Goal: Task Accomplishment & Management: Manage account settings

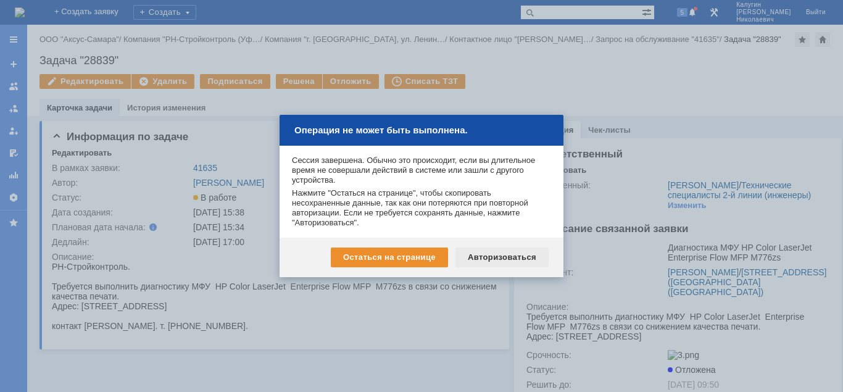
click at [490, 254] on div "Авторизоваться" at bounding box center [502, 258] width 93 height 20
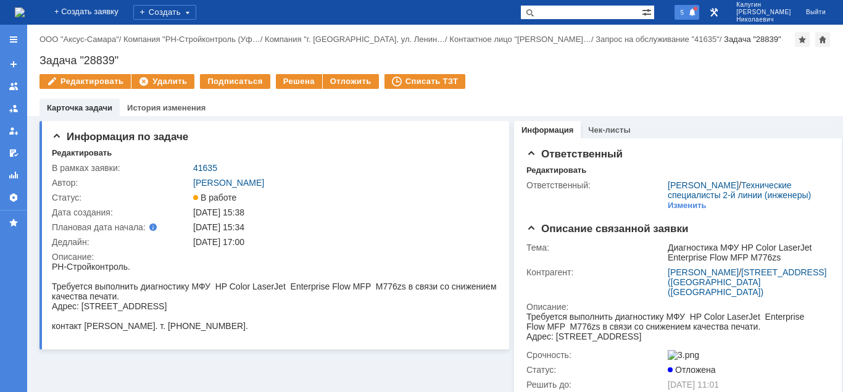
click at [688, 11] on span "5" at bounding box center [682, 12] width 11 height 9
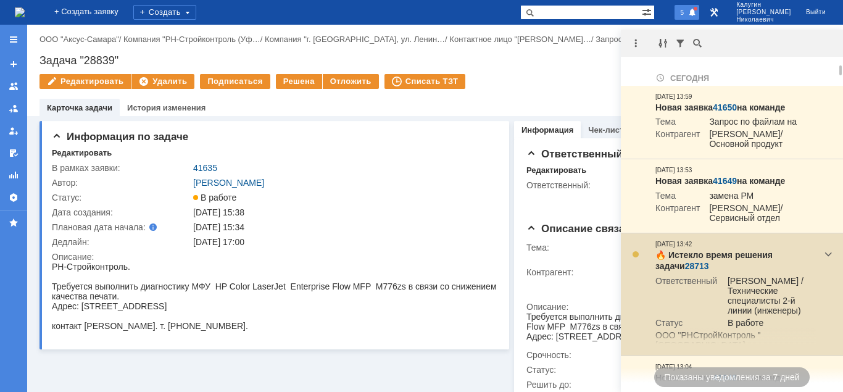
click at [685, 271] on link "28713" at bounding box center [697, 266] width 24 height 10
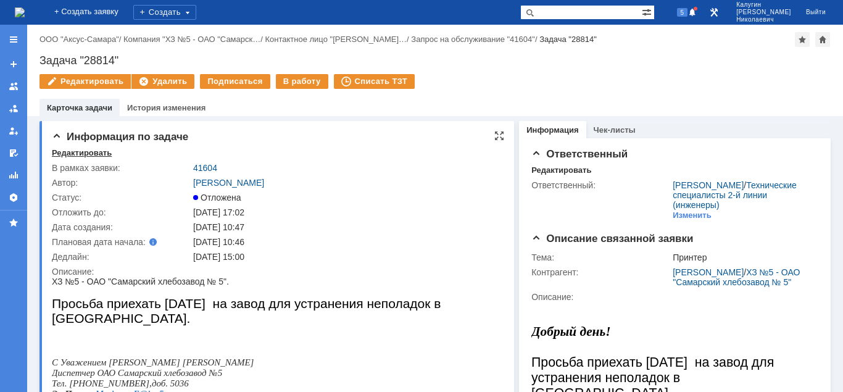
click at [70, 151] on div "Редактировать" at bounding box center [82, 153] width 60 height 10
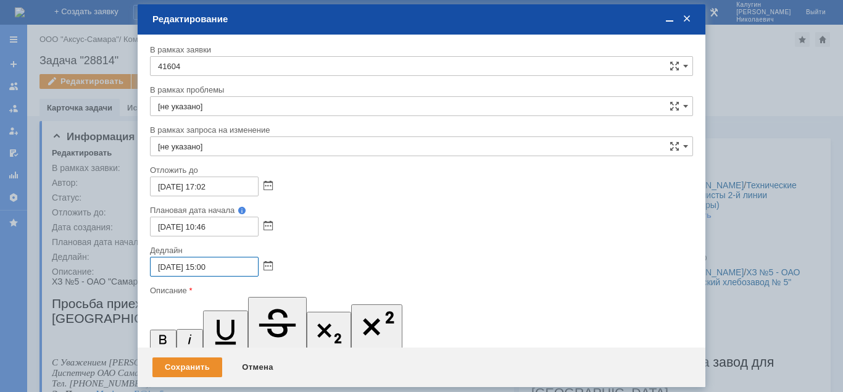
click at [207, 266] on input "05.09.2025 15:00" at bounding box center [204, 267] width 109 height 20
type input "05.09.2025 17:00"
click at [180, 367] on div "Сохранить" at bounding box center [188, 368] width 70 height 20
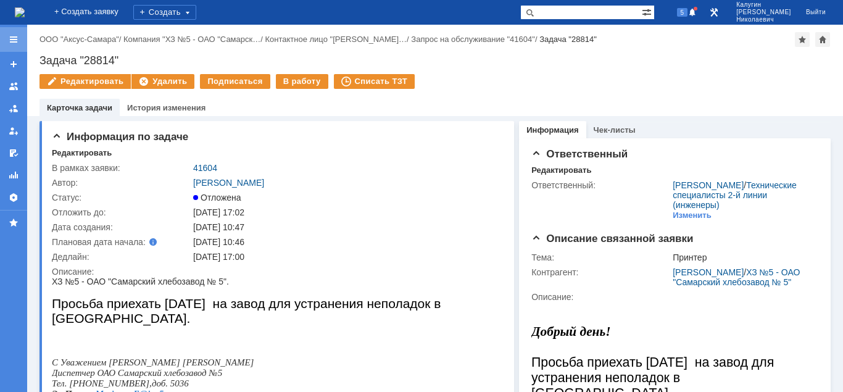
click at [8, 37] on div at bounding box center [13, 39] width 27 height 25
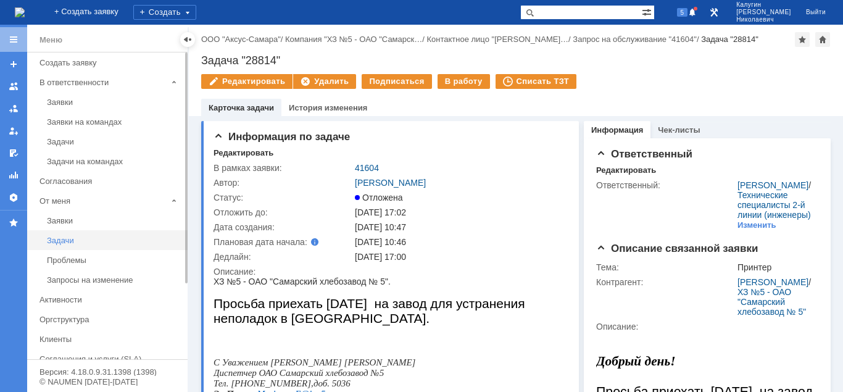
click at [65, 243] on div "Задачи" at bounding box center [113, 240] width 133 height 9
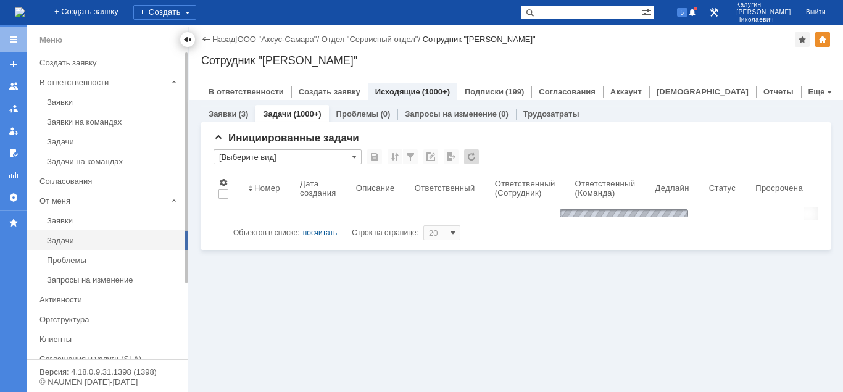
click at [188, 43] on div at bounding box center [188, 40] width 10 height 10
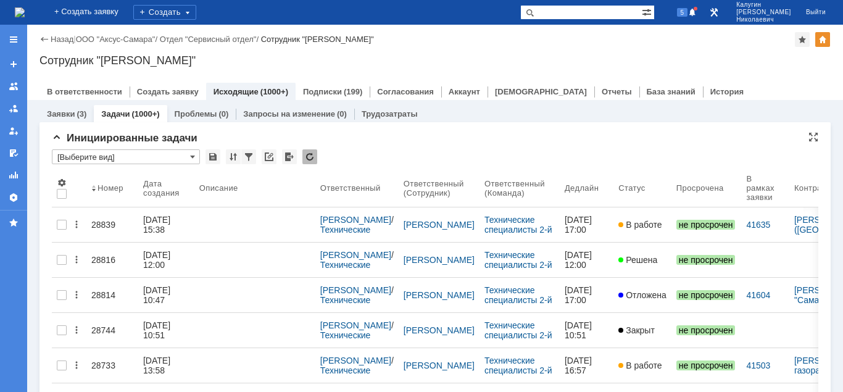
click at [118, 162] on input "[Выберите вид]" at bounding box center [126, 156] width 148 height 15
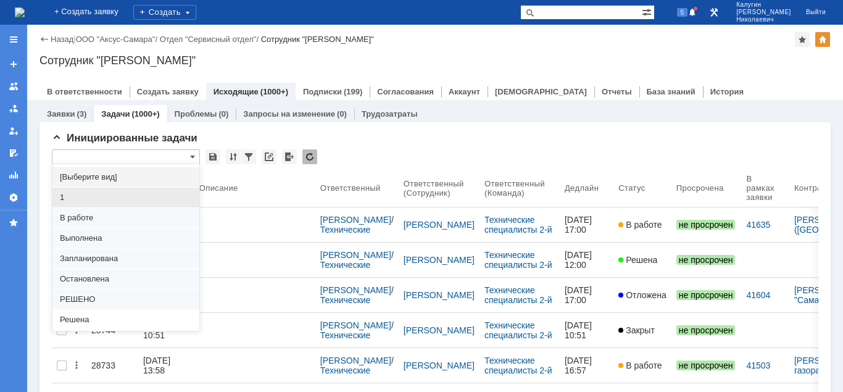
click at [80, 200] on span "1" at bounding box center [126, 198] width 132 height 10
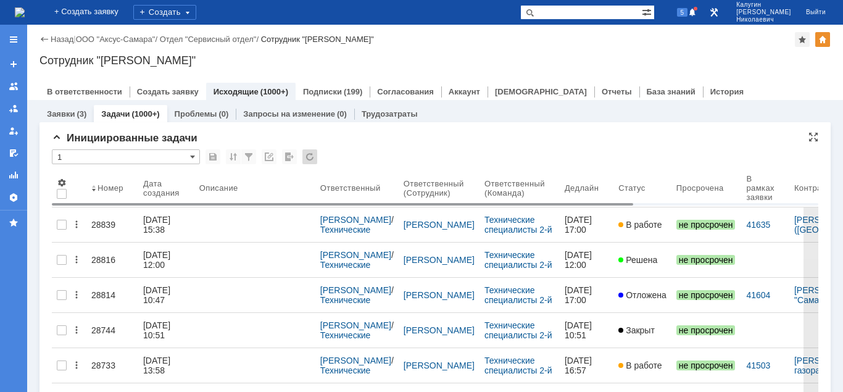
type input "1"
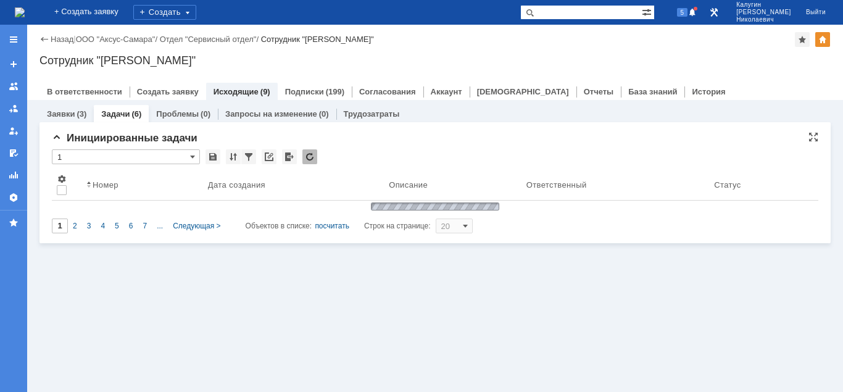
click at [605, 186] on div "Ответственный" at bounding box center [616, 185] width 178 height 10
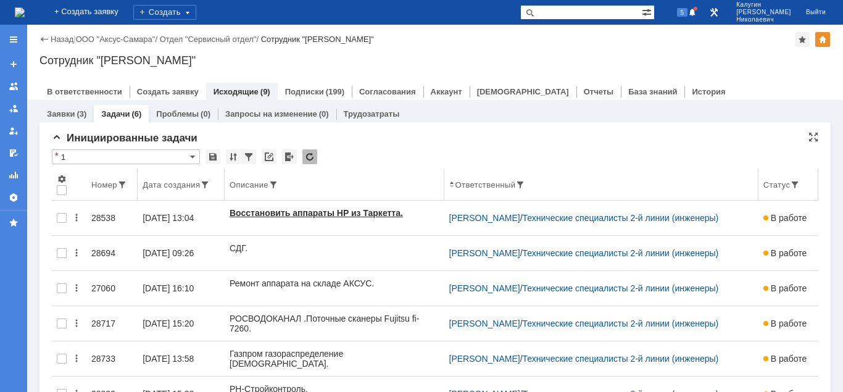
click at [101, 187] on div "Номер" at bounding box center [104, 184] width 26 height 9
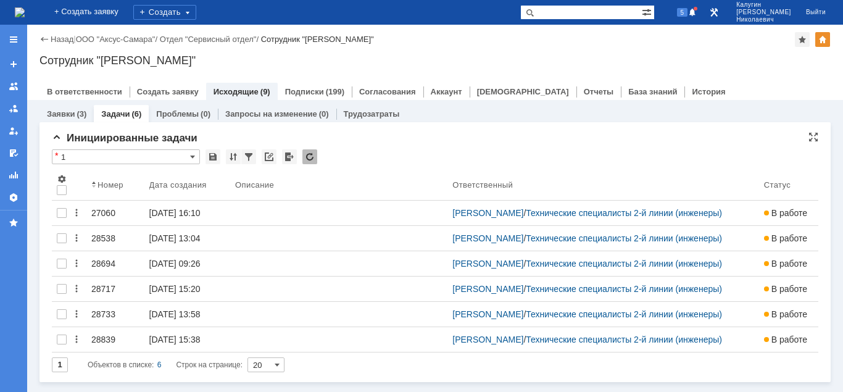
click at [101, 187] on div "Номер" at bounding box center [111, 184] width 26 height 9
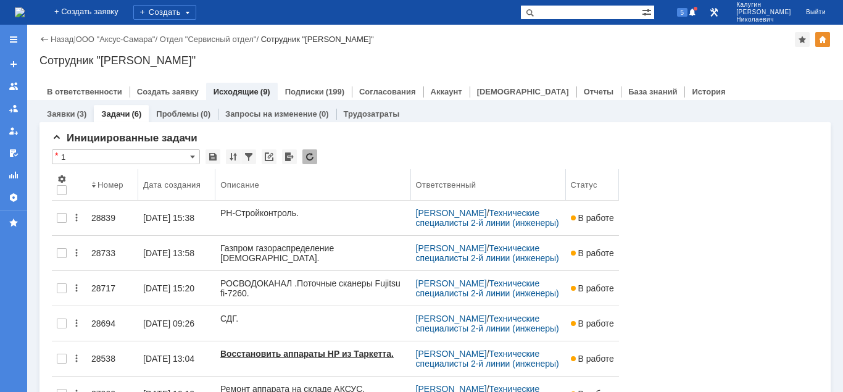
drag, startPoint x: 763, startPoint y: 176, endPoint x: 567, endPoint y: 179, distance: 195.8
click at [567, 179] on body "Идет загрузка, пожалуйста, подождите. На домашнюю + Создать заявку Создать 5 Ка…" at bounding box center [421, 196] width 843 height 392
click at [566, 179] on body "Идет загрузка, пожалуйста, подождите. На домашнюю + Создать заявку Создать 5 Ка…" at bounding box center [421, 196] width 843 height 392
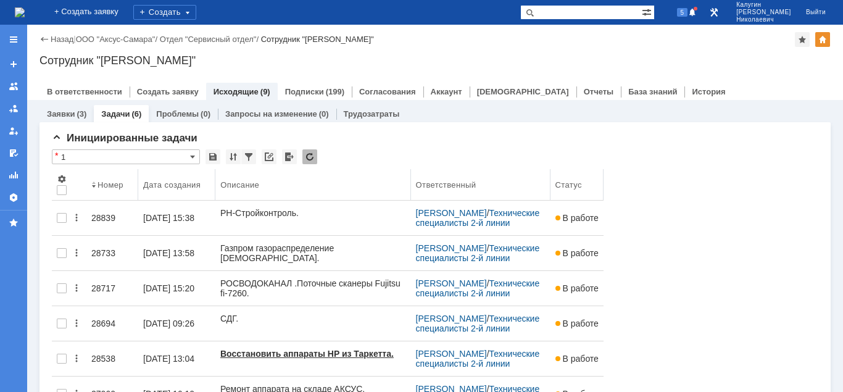
drag, startPoint x: 564, startPoint y: 180, endPoint x: 551, endPoint y: 183, distance: 12.9
click at [551, 183] on body "Идет загрузка, пожалуйста, подождите. На домашнюю + Создать заявку Создать 5 Ка…" at bounding box center [421, 196] width 843 height 392
click at [114, 153] on input "1" at bounding box center [126, 156] width 148 height 15
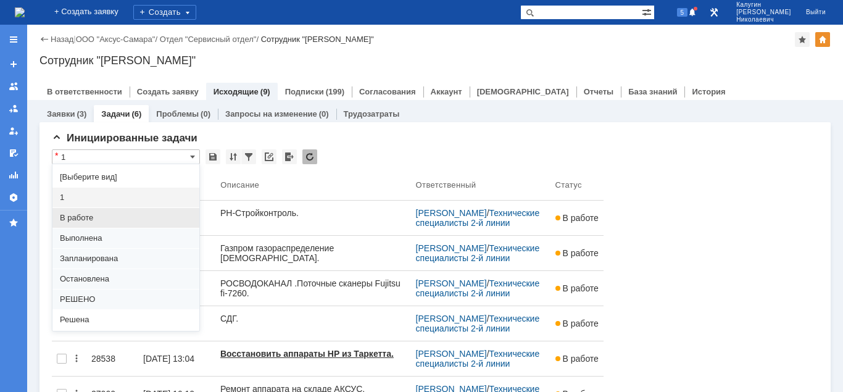
click at [90, 219] on span "В работе" at bounding box center [126, 218] width 132 height 10
type input "В работе"
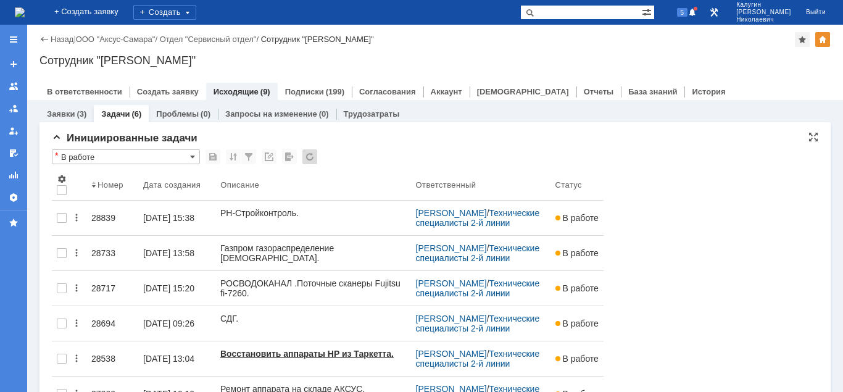
type input "100"
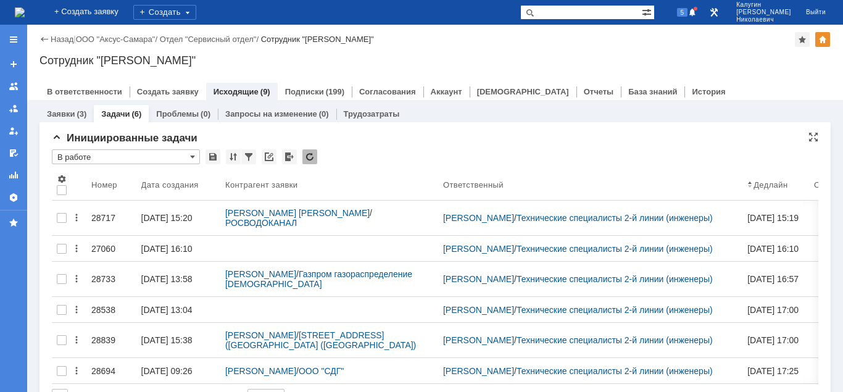
type input "В работе"
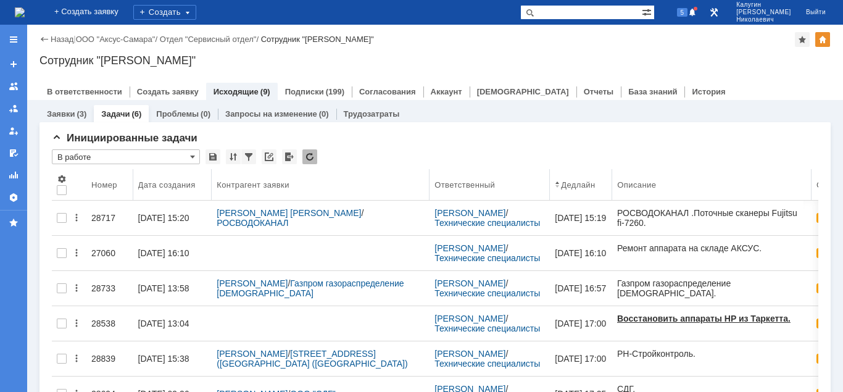
drag, startPoint x: 766, startPoint y: 177, endPoint x: 548, endPoint y: 184, distance: 218.1
click at [548, 184] on body "Идет загрузка, пожалуйста, подождите. На домашнюю + Создать заявку Создать 5 Ка…" at bounding box center [421, 196] width 843 height 392
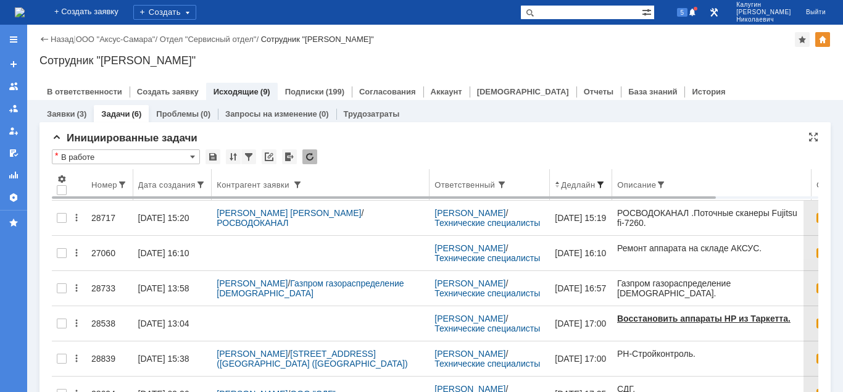
click at [598, 184] on span at bounding box center [601, 185] width 10 height 10
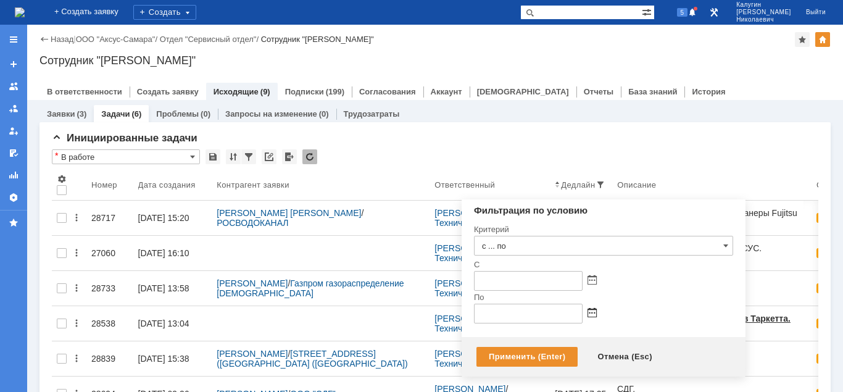
click at [592, 315] on span at bounding box center [592, 314] width 9 height 10
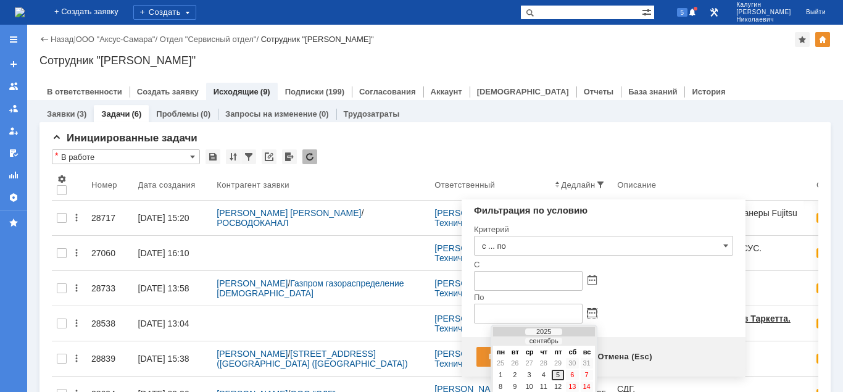
click at [560, 375] on div "5" at bounding box center [558, 375] width 12 height 10
type input "05.09.2025 23:59"
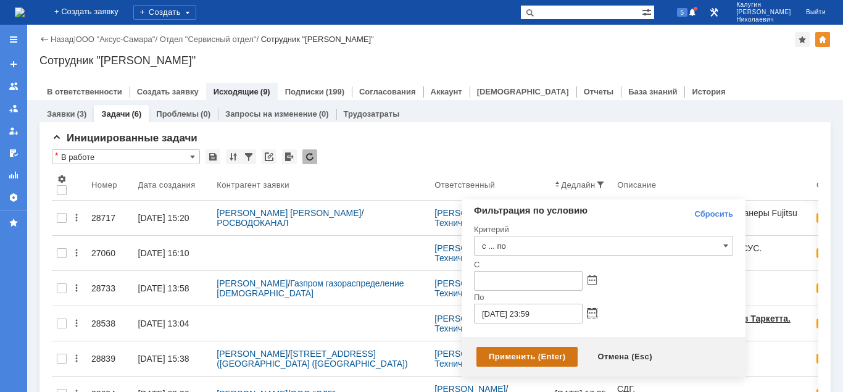
click at [513, 354] on div "Применить (Enter)" at bounding box center [527, 357] width 101 height 20
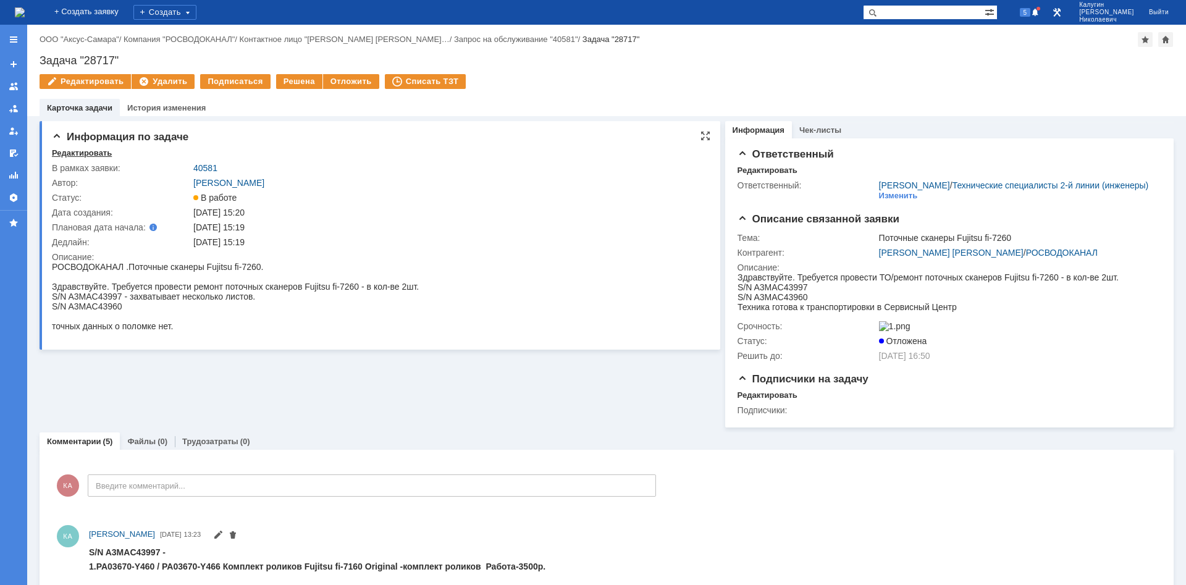
click at [85, 154] on div "Редактировать" at bounding box center [82, 153] width 60 height 10
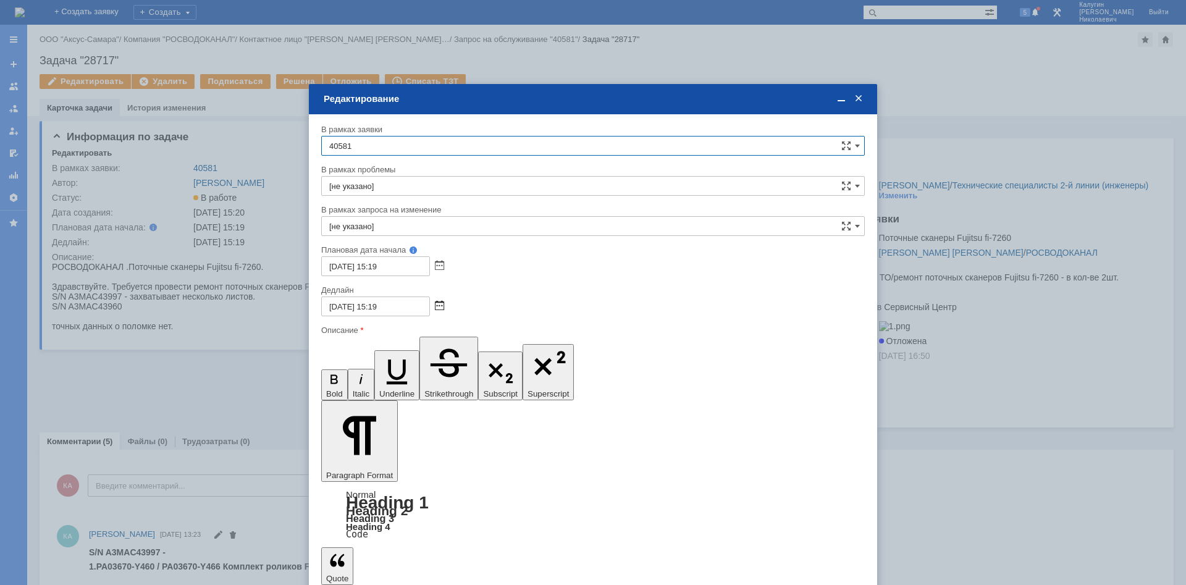
click at [440, 305] on span at bounding box center [439, 306] width 9 height 10
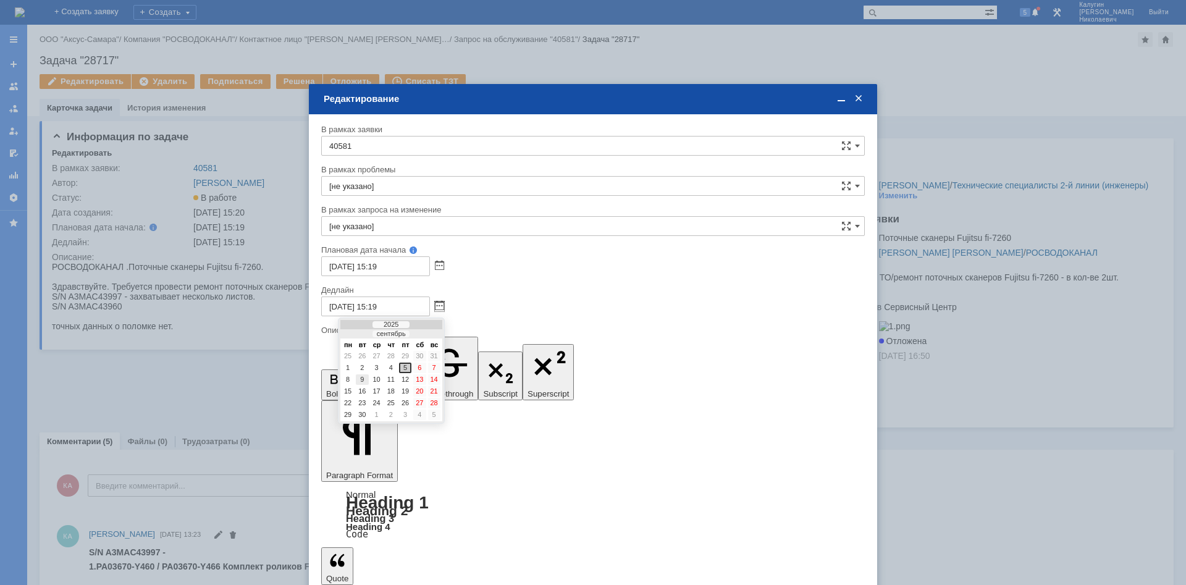
click at [364, 379] on div "9" at bounding box center [362, 379] width 12 height 10
type input "09.09.2025 15:19"
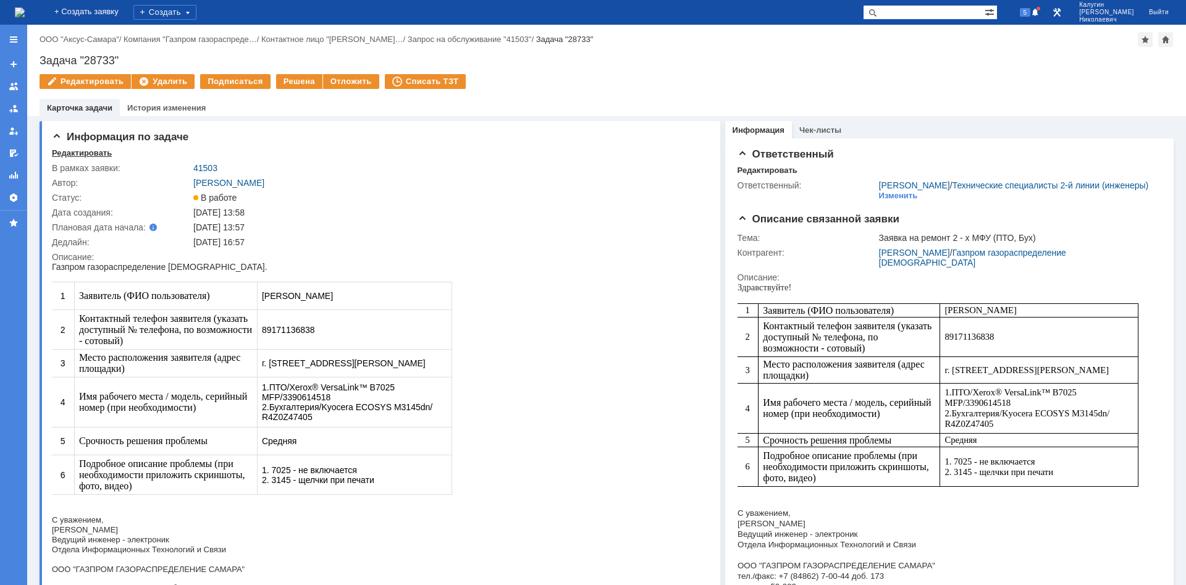
click at [77, 153] on div "Редактировать" at bounding box center [82, 153] width 60 height 10
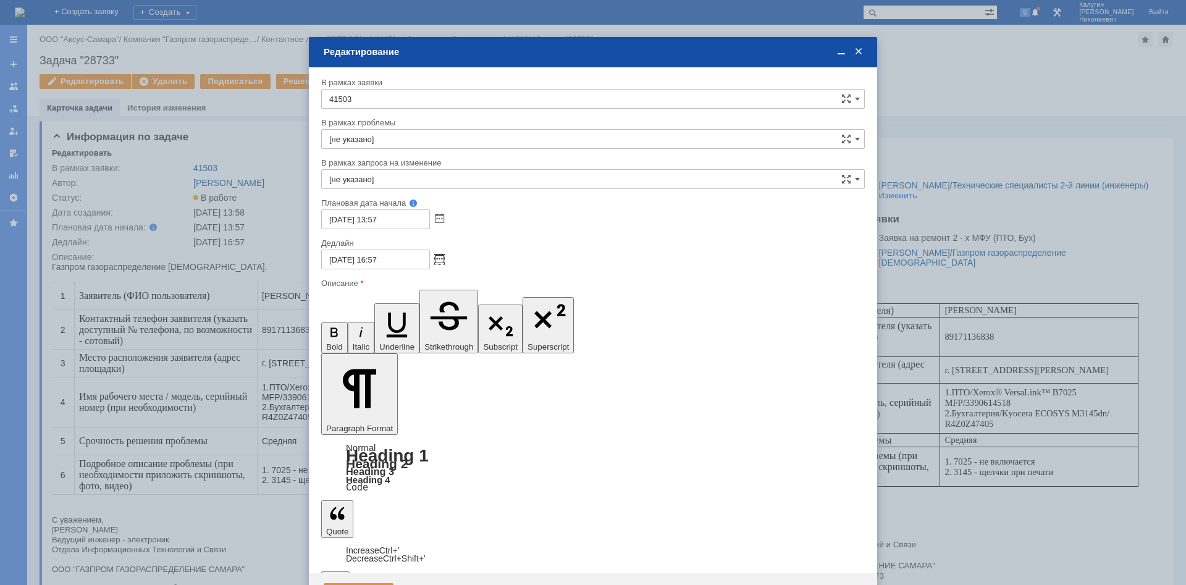
click at [440, 259] on span at bounding box center [439, 259] width 9 height 10
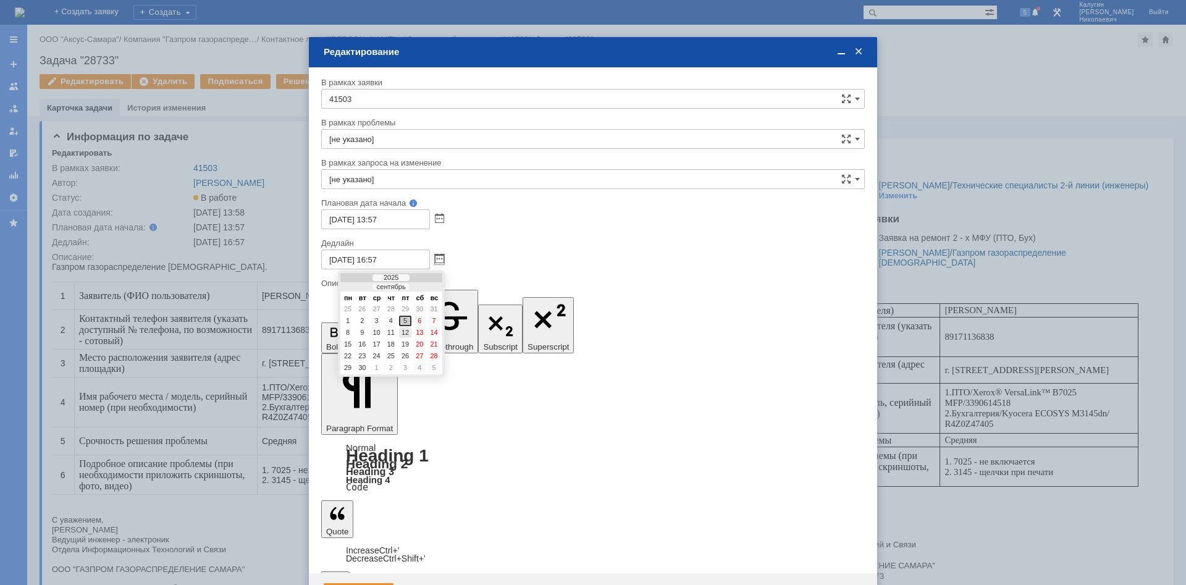
click at [406, 332] on div "12" at bounding box center [405, 332] width 12 height 10
type input "12.09.2025 16:57"
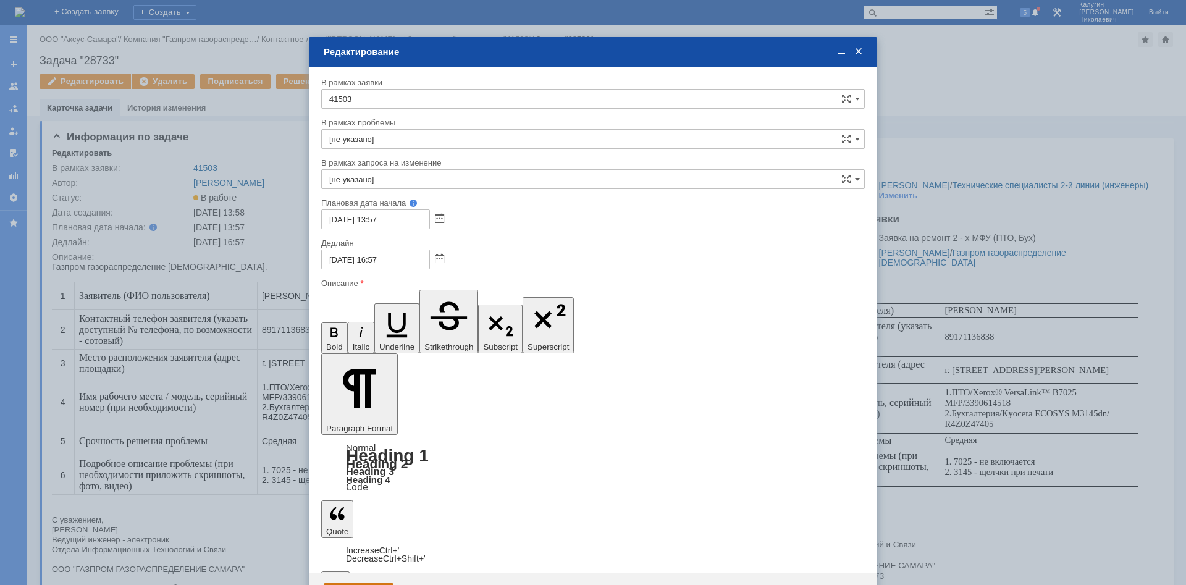
click at [359, 583] on div "Сохранить" at bounding box center [359, 593] width 70 height 20
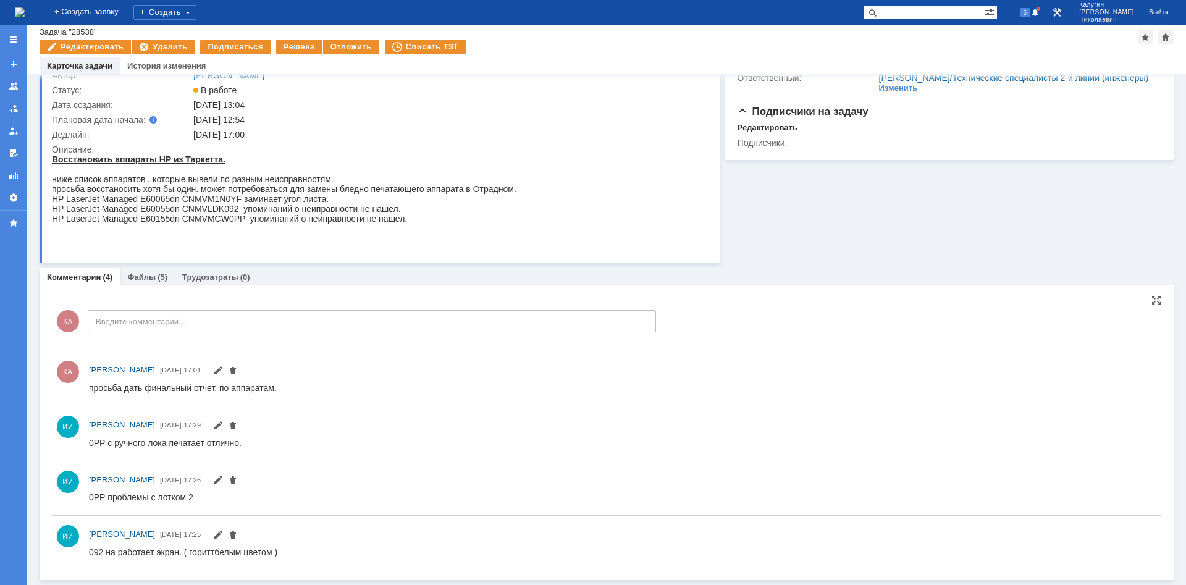
scroll to position [62, 0]
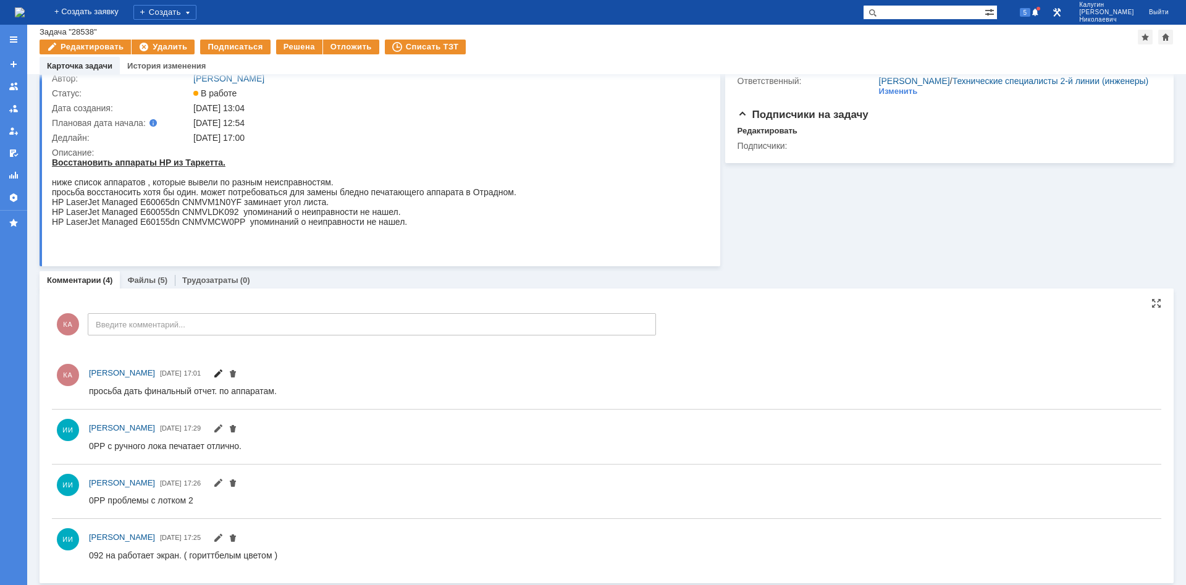
click at [223, 372] on span at bounding box center [218, 375] width 10 height 10
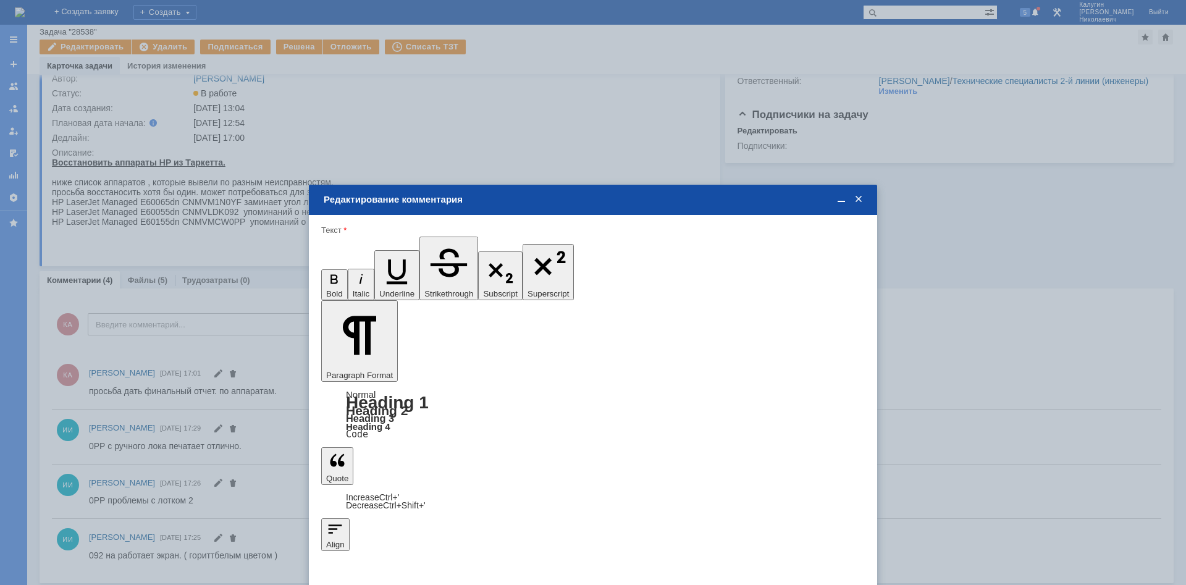
scroll to position [0, 0]
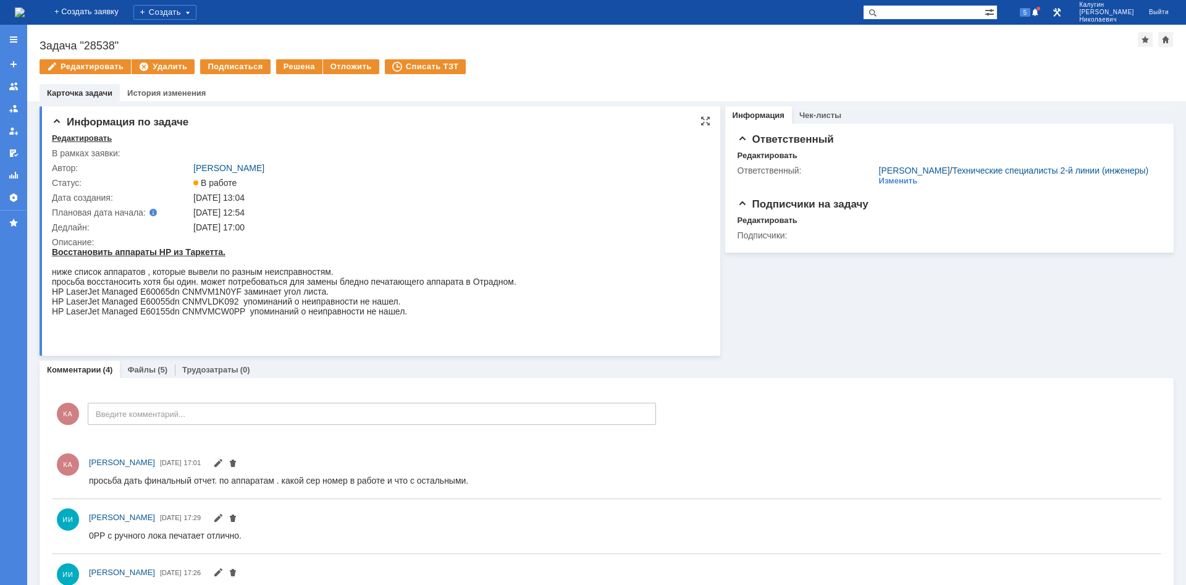
click at [85, 137] on div "Редактировать" at bounding box center [82, 138] width 60 height 10
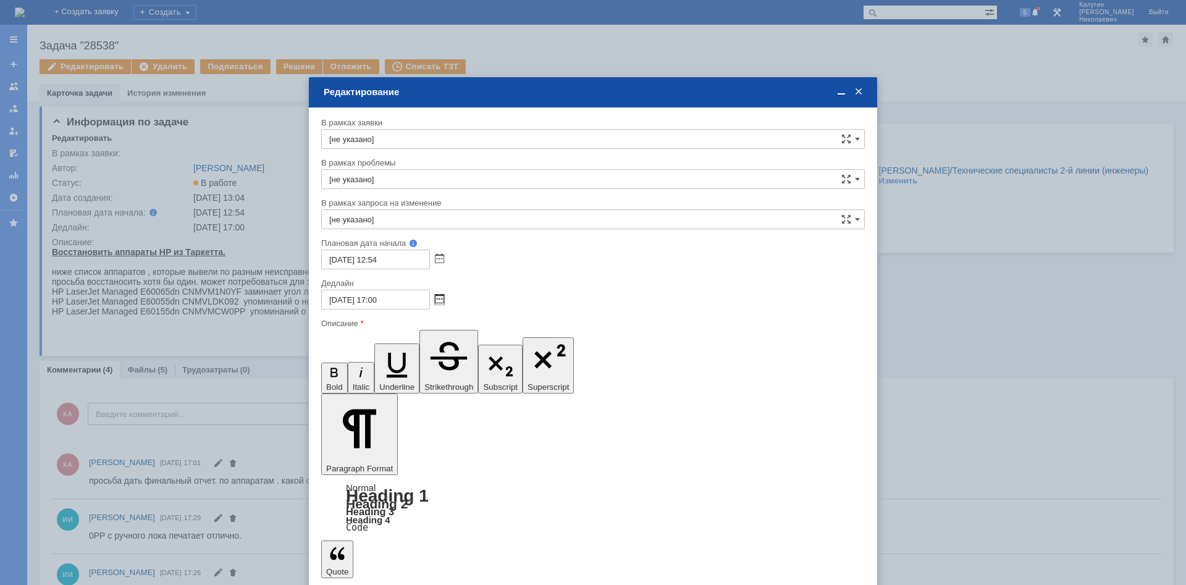
click at [441, 297] on span at bounding box center [439, 300] width 9 height 10
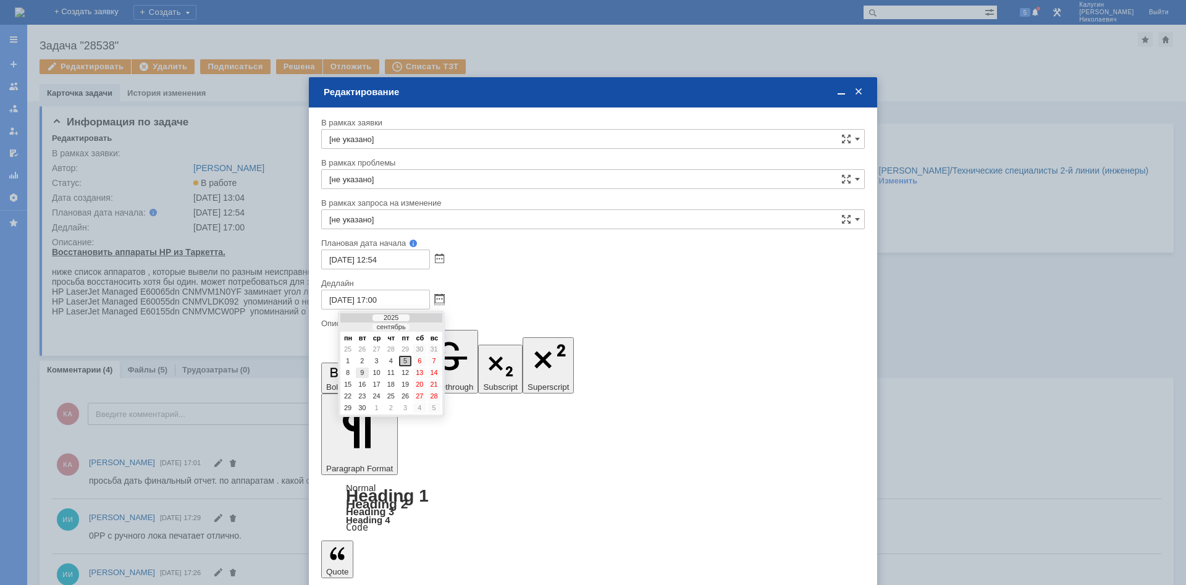
click at [360, 371] on div "9" at bounding box center [362, 372] width 12 height 10
type input "09.09.2025 17:00"
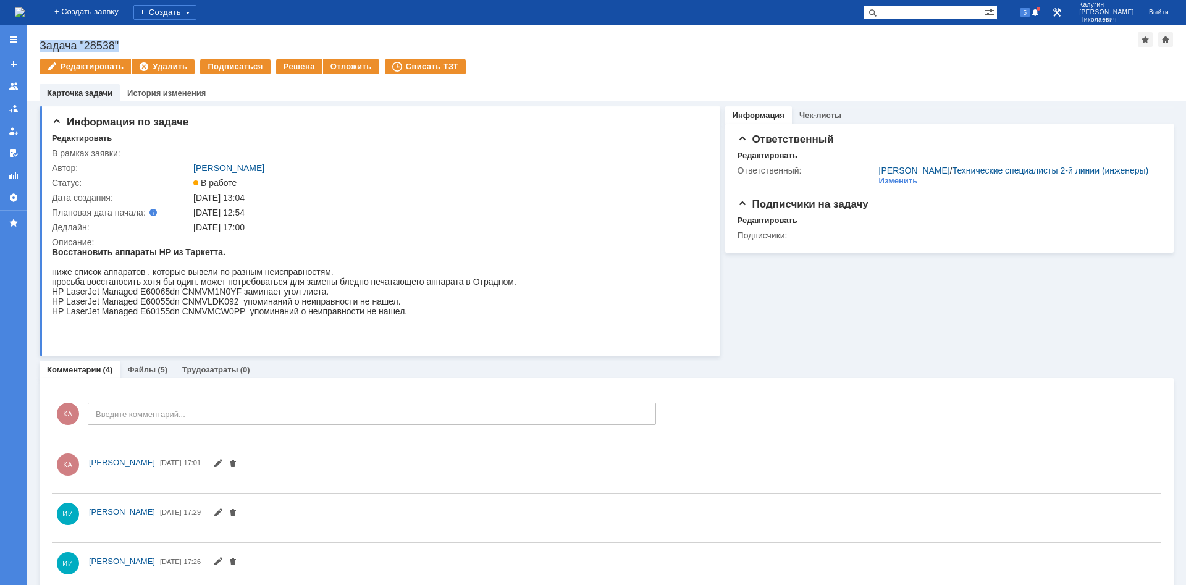
drag, startPoint x: 125, startPoint y: 42, endPoint x: 36, endPoint y: 38, distance: 89.0
click at [40, 40] on div "Задача "28538"" at bounding box center [589, 46] width 1098 height 12
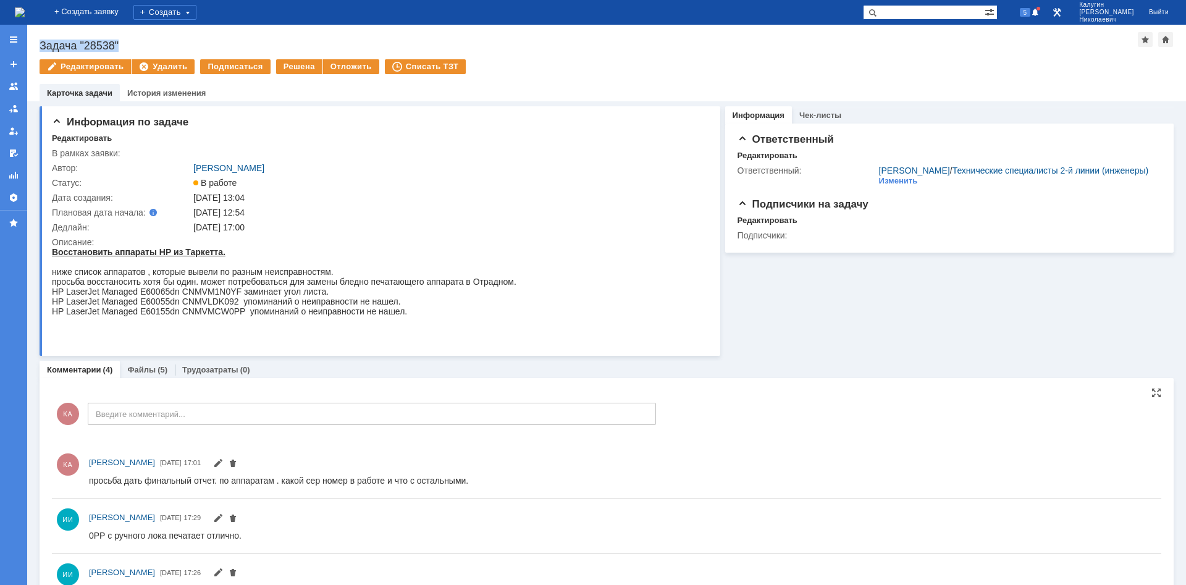
copy div "Задача "28538""
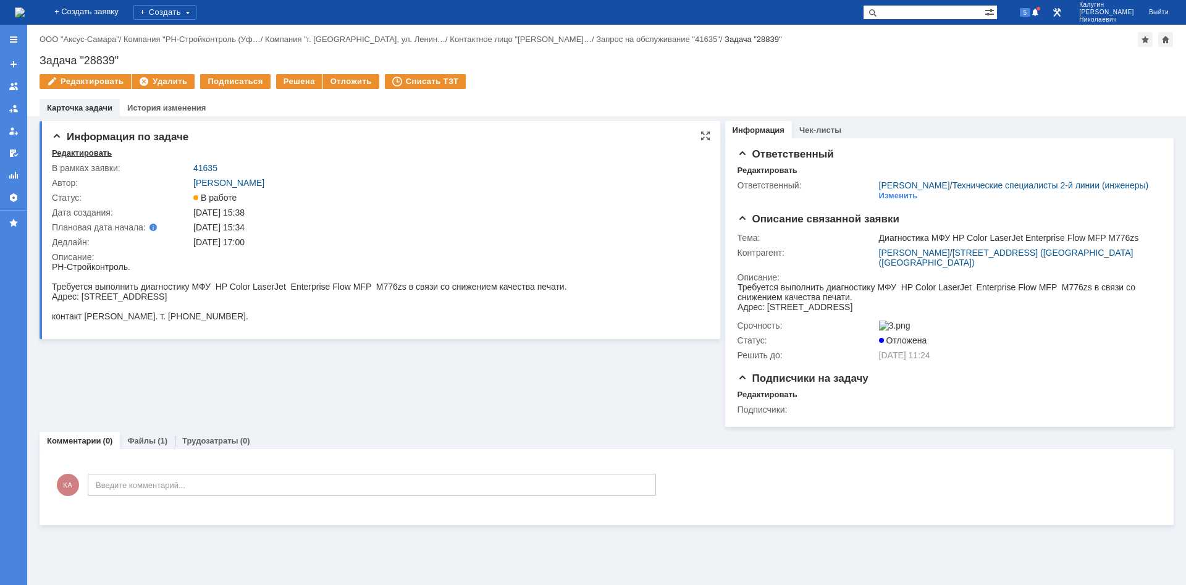
click at [80, 156] on div "Редактировать" at bounding box center [82, 153] width 60 height 10
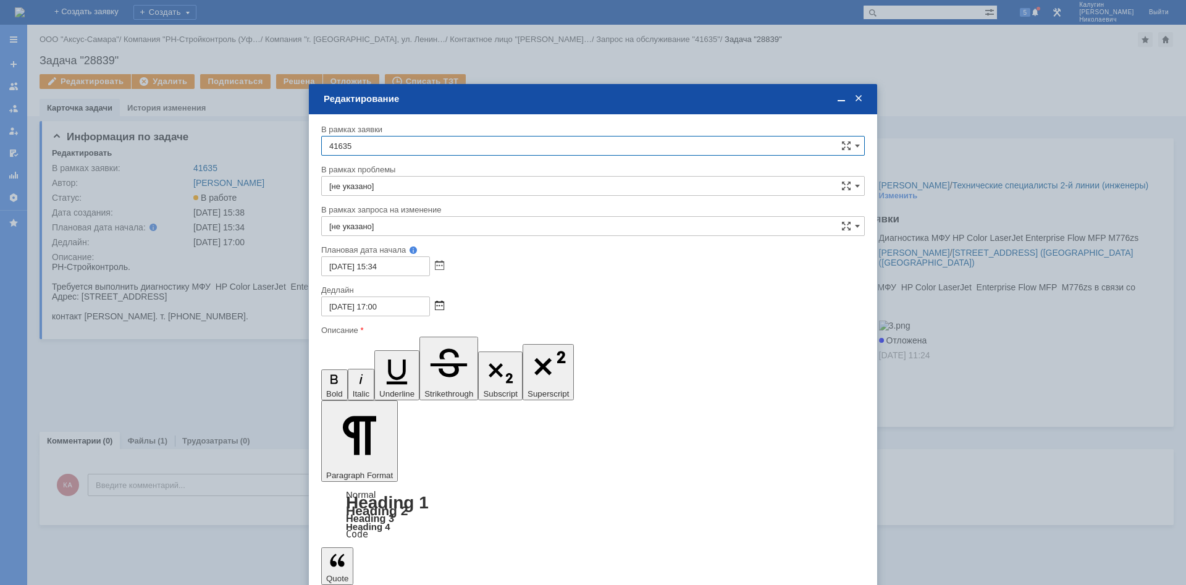
click at [441, 307] on span at bounding box center [439, 306] width 9 height 10
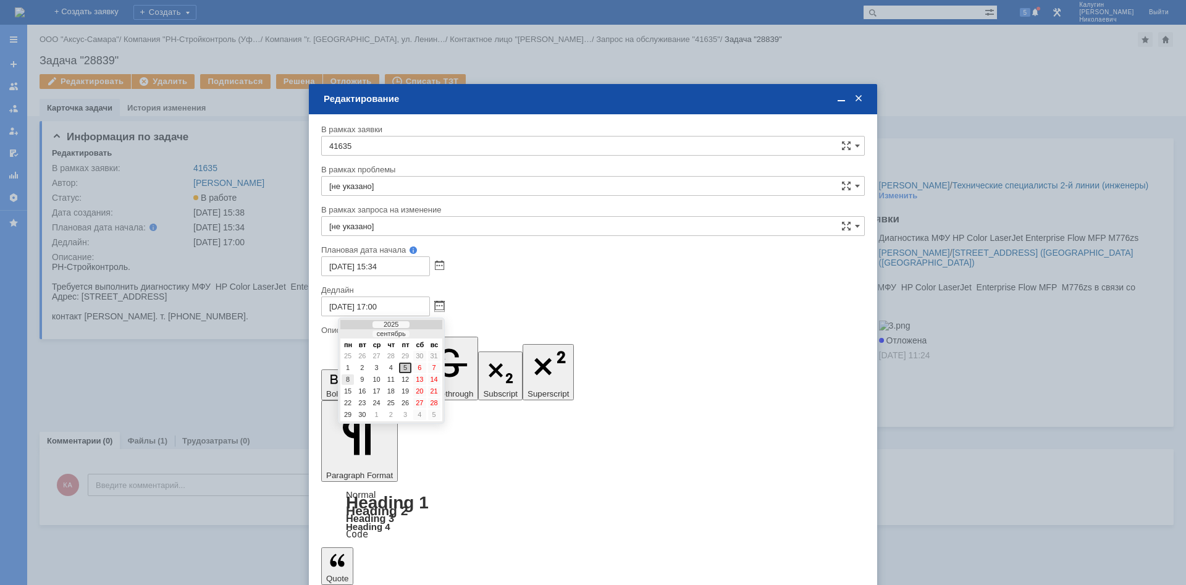
click at [348, 379] on div "8" at bounding box center [347, 379] width 12 height 10
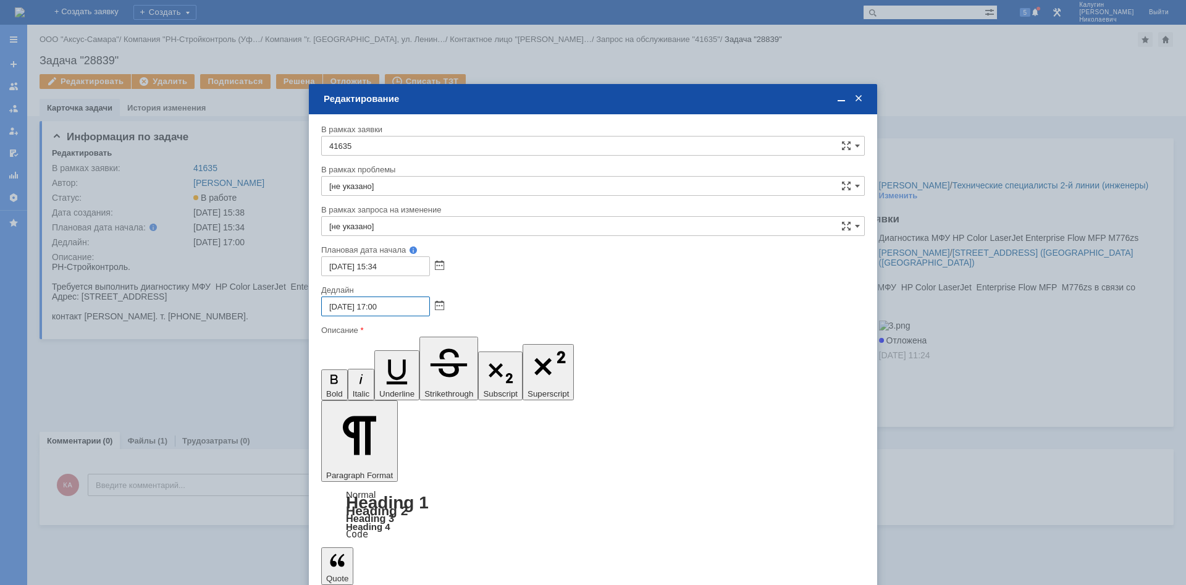
click at [377, 304] on input "[DATE] 17:00" at bounding box center [375, 306] width 109 height 20
type input "[DATE] 12:00"
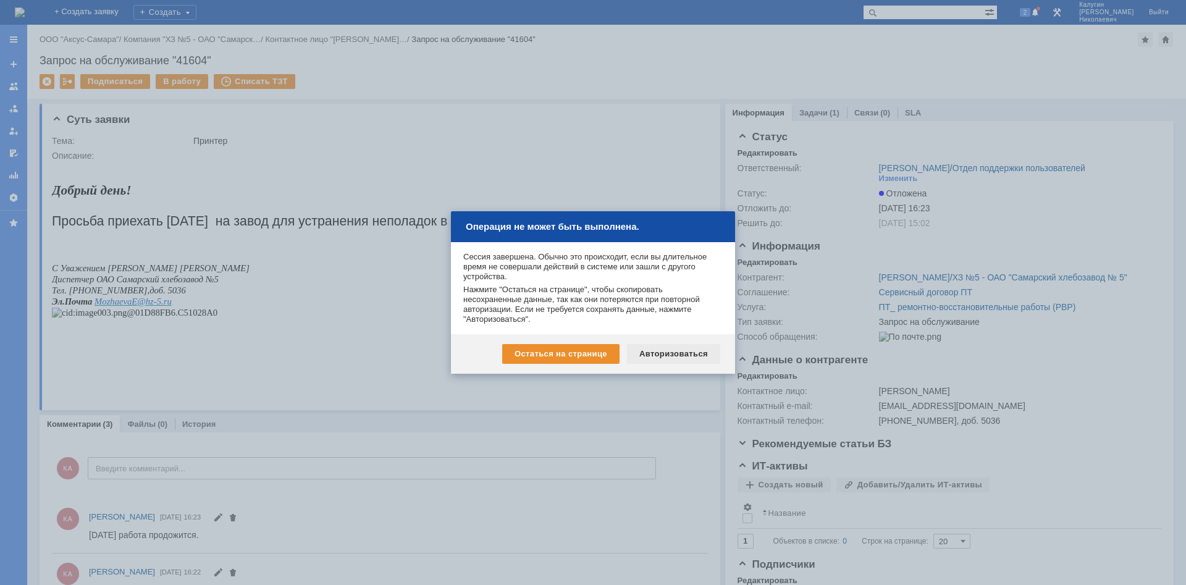
click at [668, 354] on div "Авторизоваться" at bounding box center [673, 354] width 93 height 20
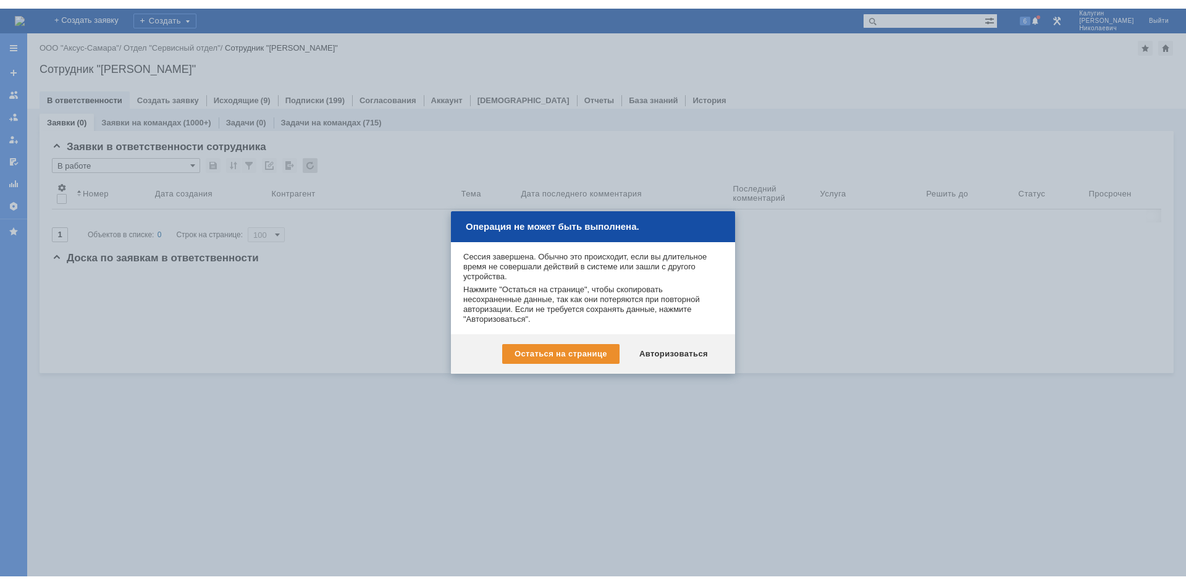
scroll to position [143, 391]
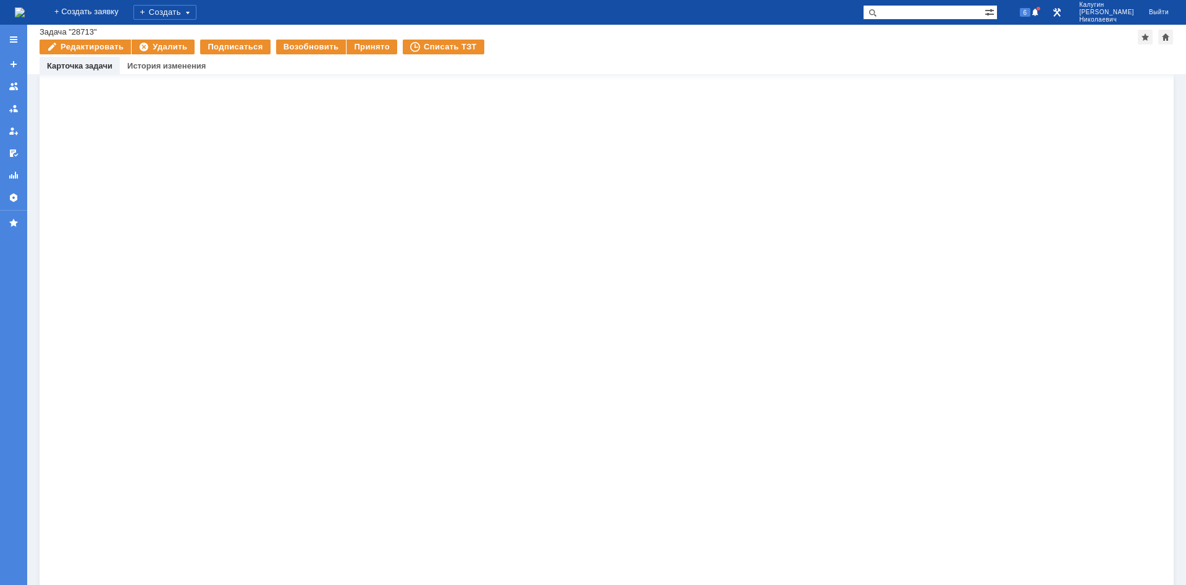
scroll to position [1623, 0]
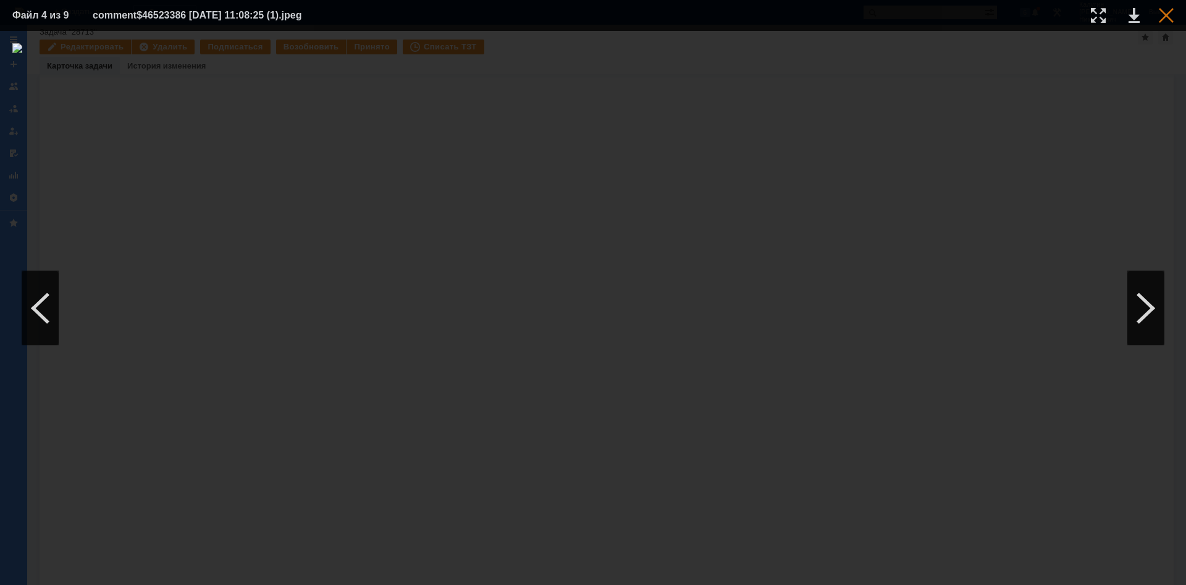
click at [1164, 14] on div at bounding box center [1165, 15] width 15 height 15
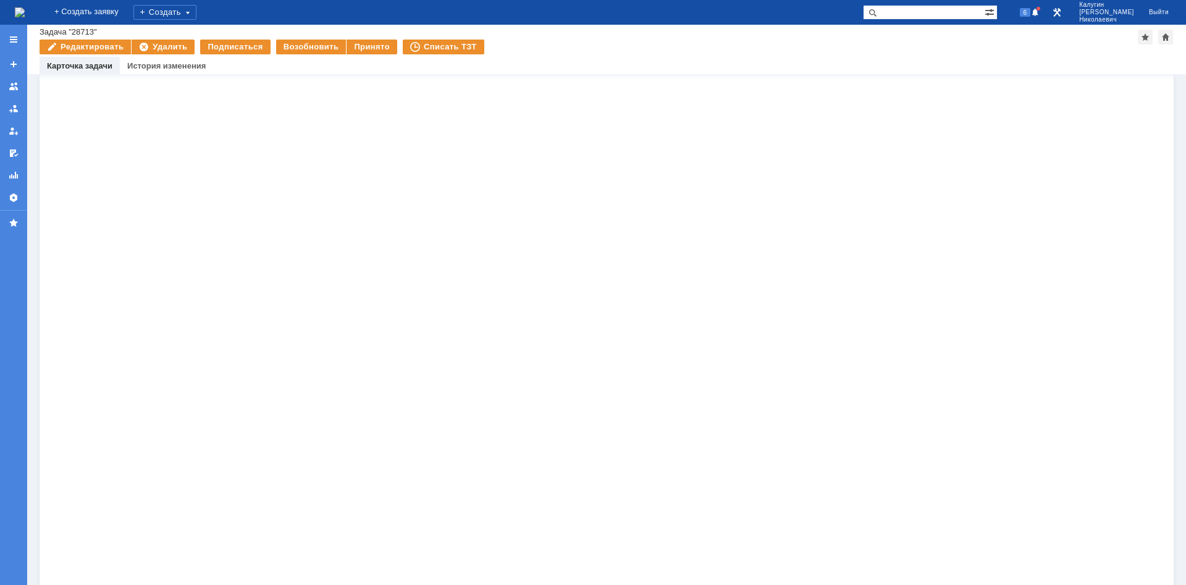
scroll to position [741, 0]
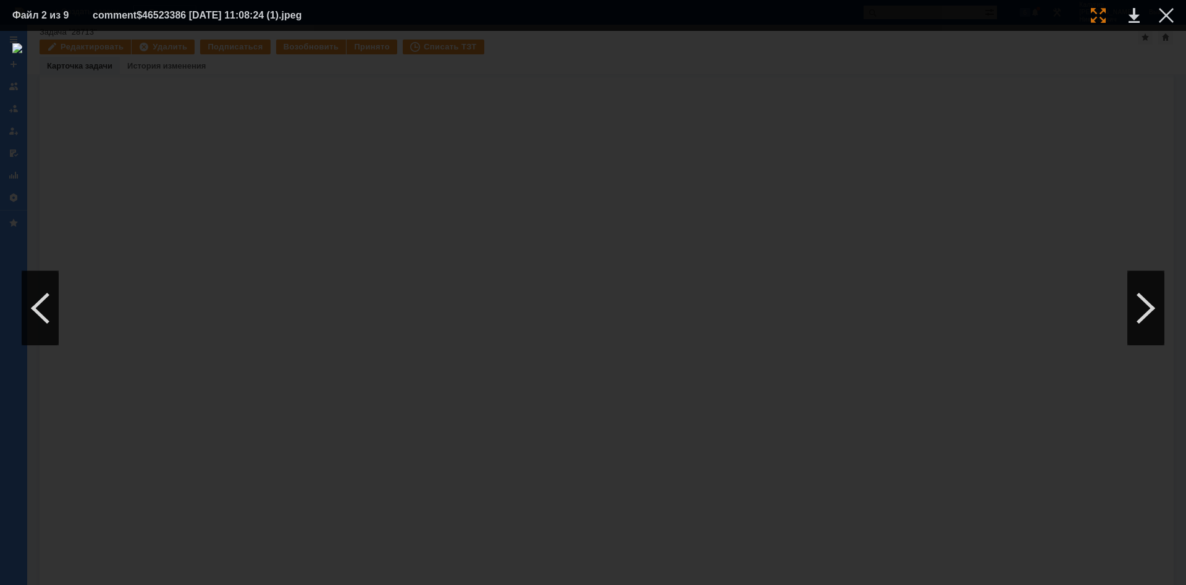
click at [1093, 10] on div at bounding box center [1097, 15] width 15 height 15
drag, startPoint x: 642, startPoint y: 581, endPoint x: 719, endPoint y: 564, distance: 79.0
click at [725, 569] on div at bounding box center [593, 308] width 1186 height 554
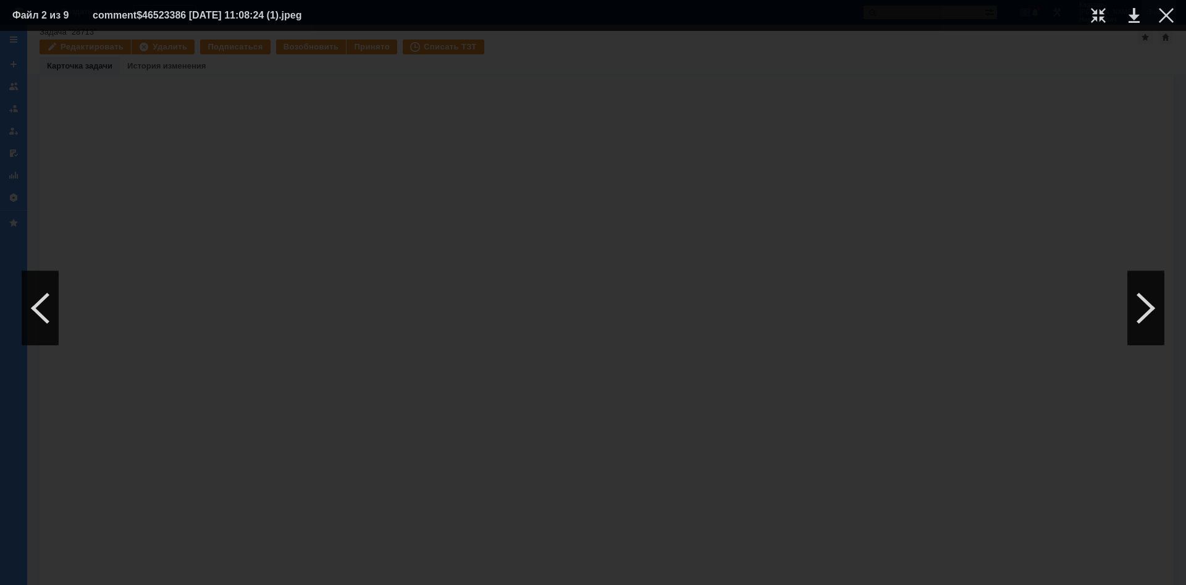
click at [1164, 11] on div at bounding box center [1165, 15] width 15 height 15
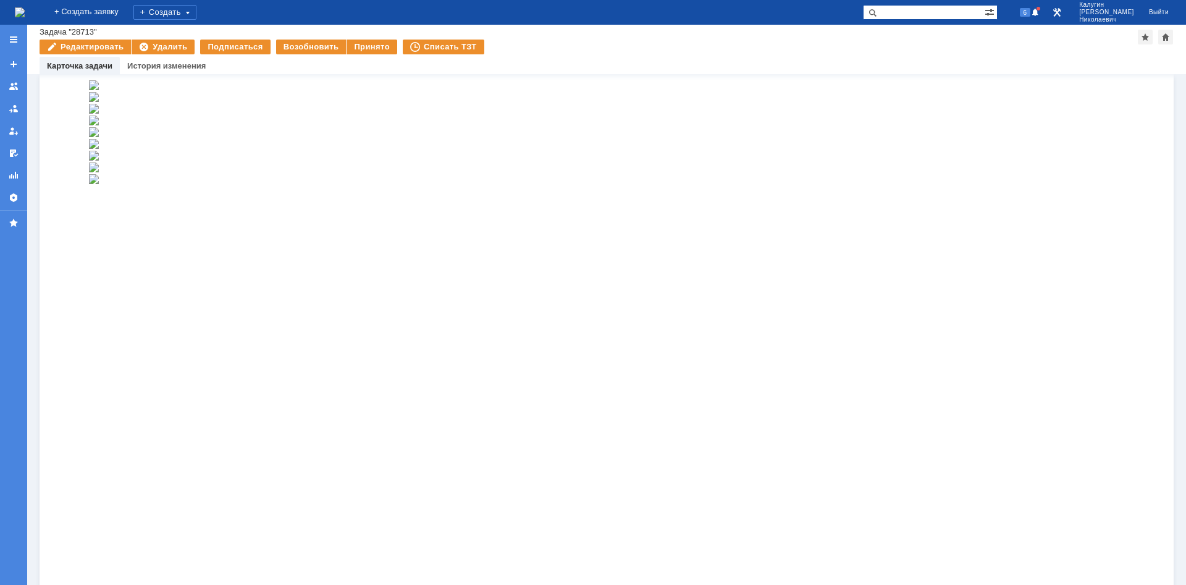
scroll to position [300, 0]
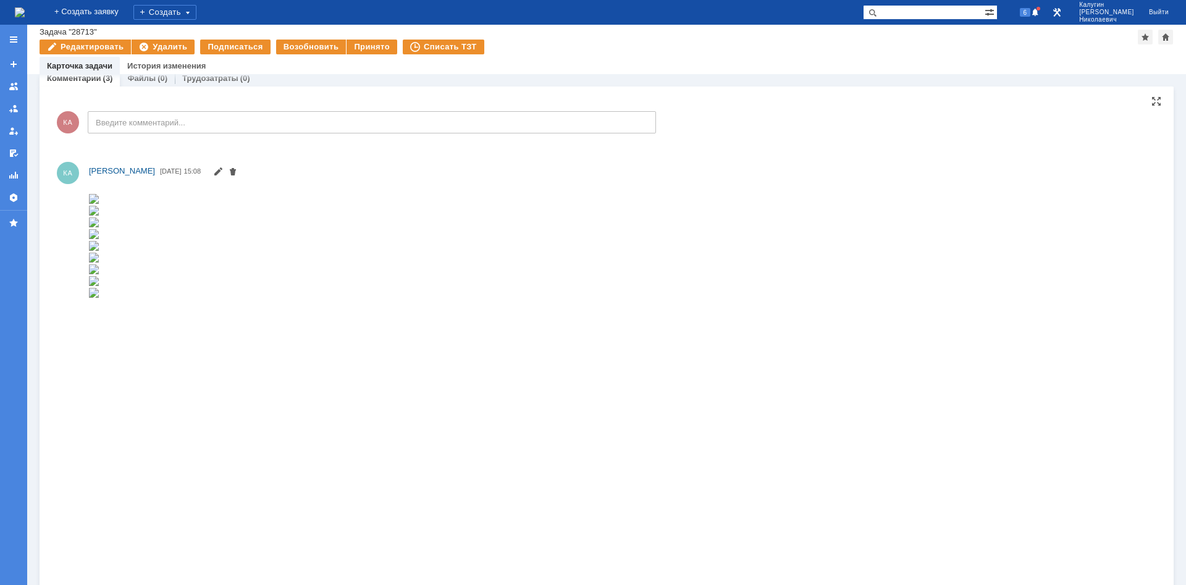
click at [99, 203] on img at bounding box center [94, 198] width 10 height 10
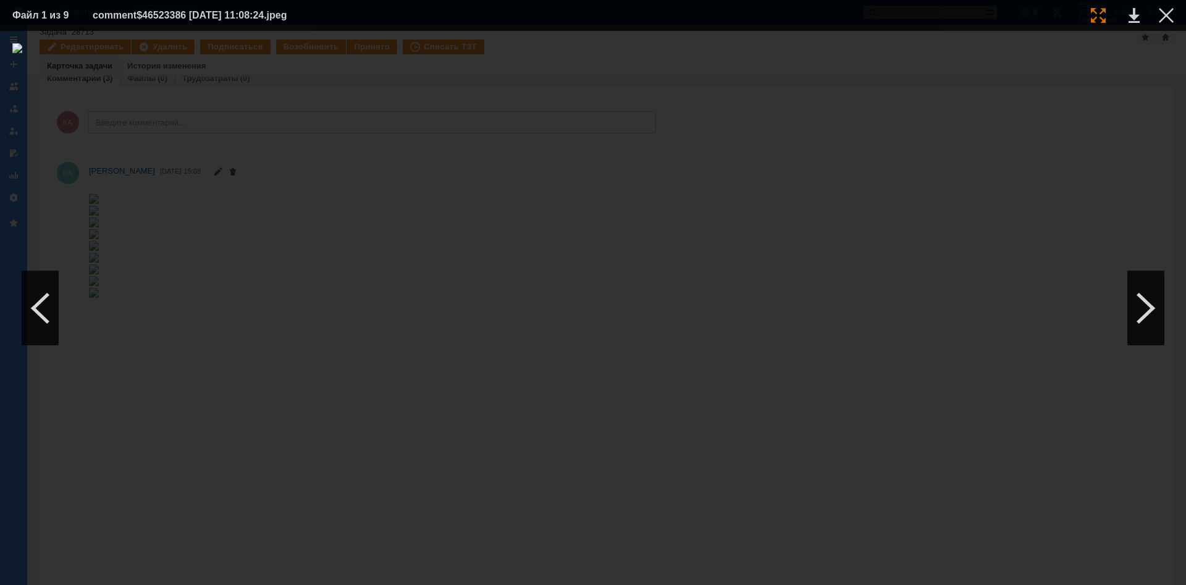
click at [1090, 16] on div at bounding box center [1097, 15] width 15 height 15
drag, startPoint x: 646, startPoint y: 580, endPoint x: 593, endPoint y: 459, distance: 132.2
click at [595, 538] on div at bounding box center [593, 308] width 1186 height 554
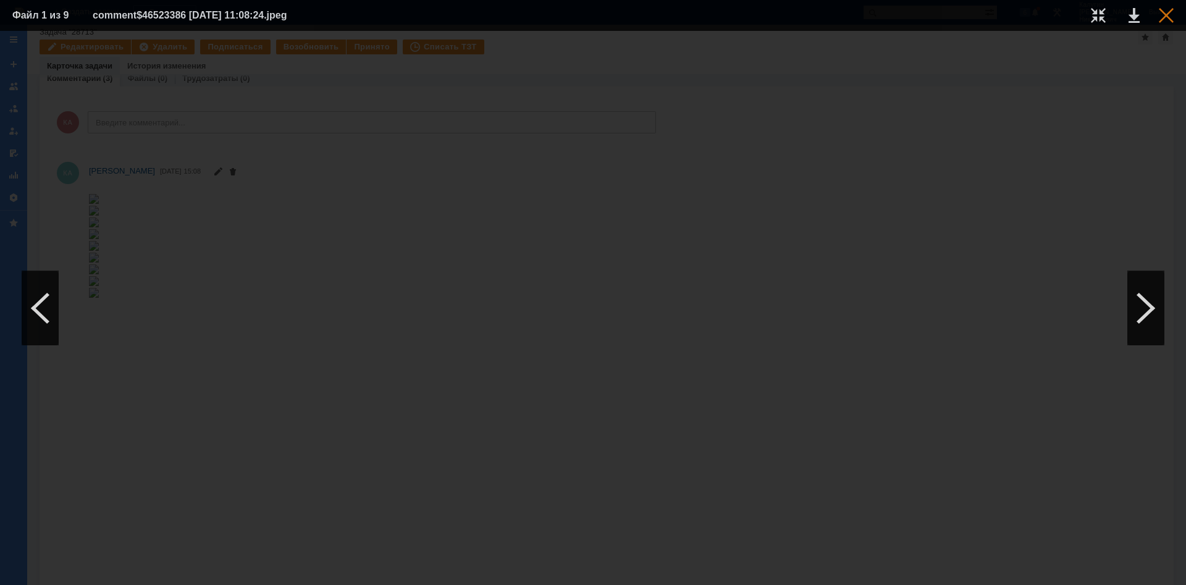
click at [1167, 13] on div at bounding box center [1165, 15] width 15 height 15
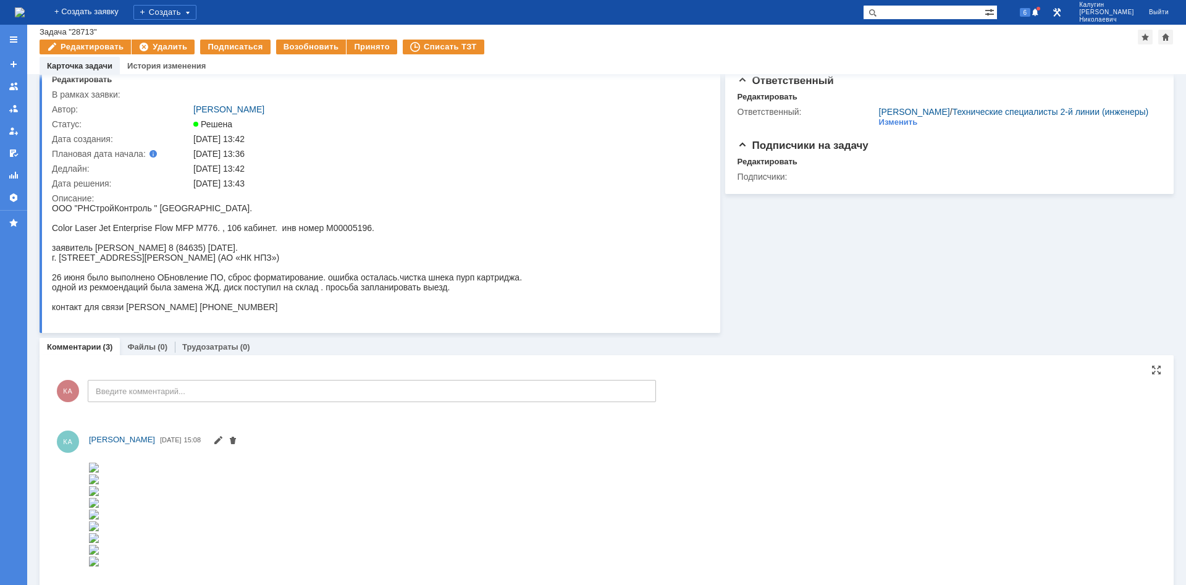
scroll to position [0, 0]
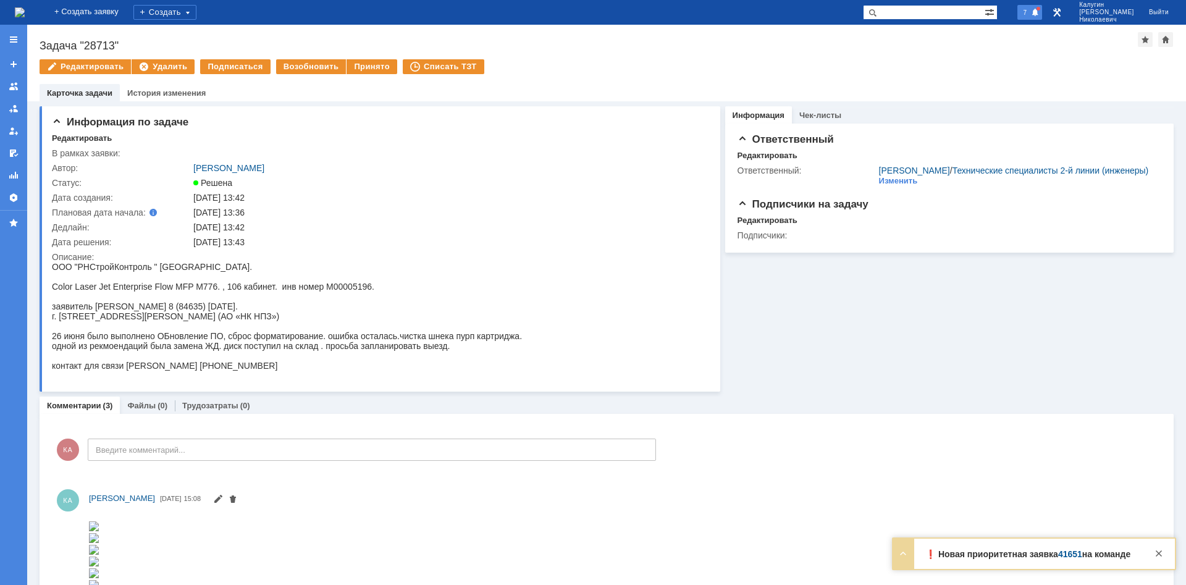
click at [1039, 10] on span at bounding box center [1035, 13] width 9 height 10
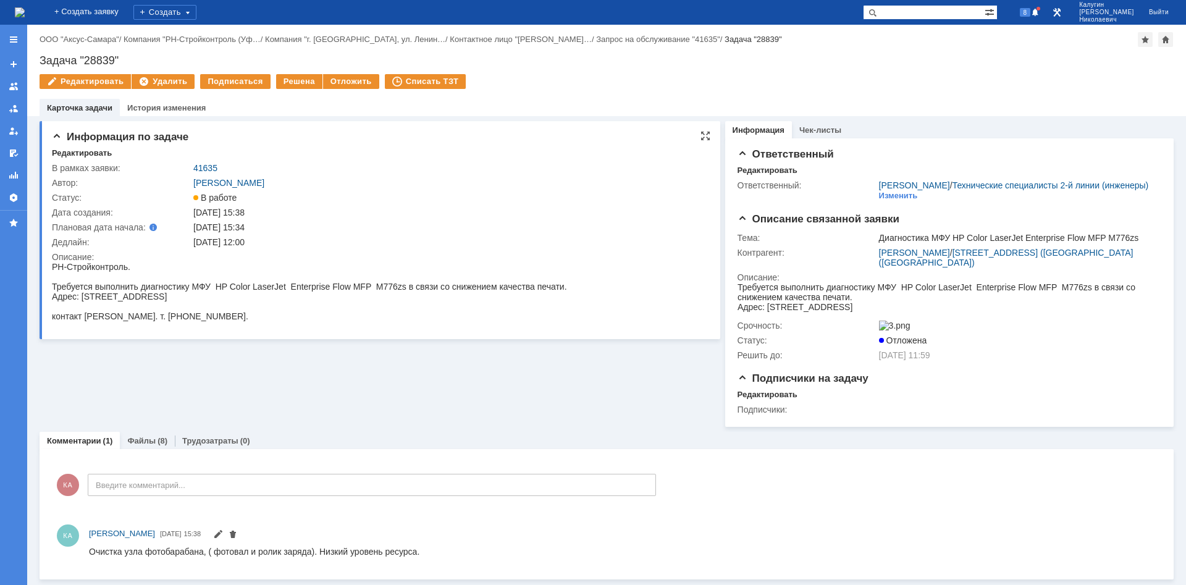
scroll to position [13, 0]
click at [145, 444] on link "Файлы" at bounding box center [141, 440] width 28 height 9
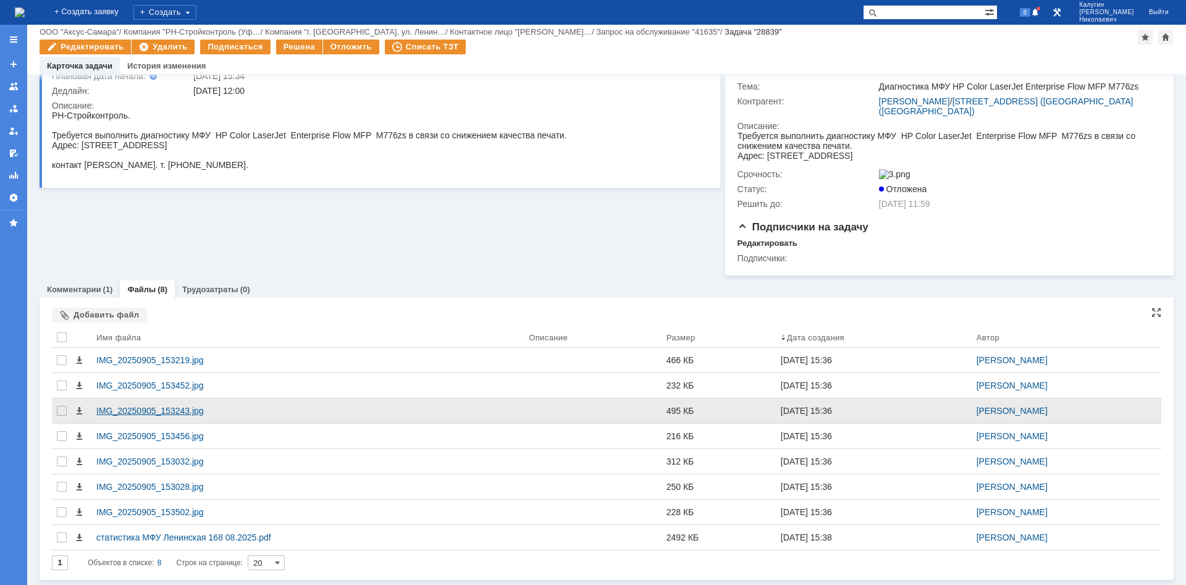
scroll to position [124, 0]
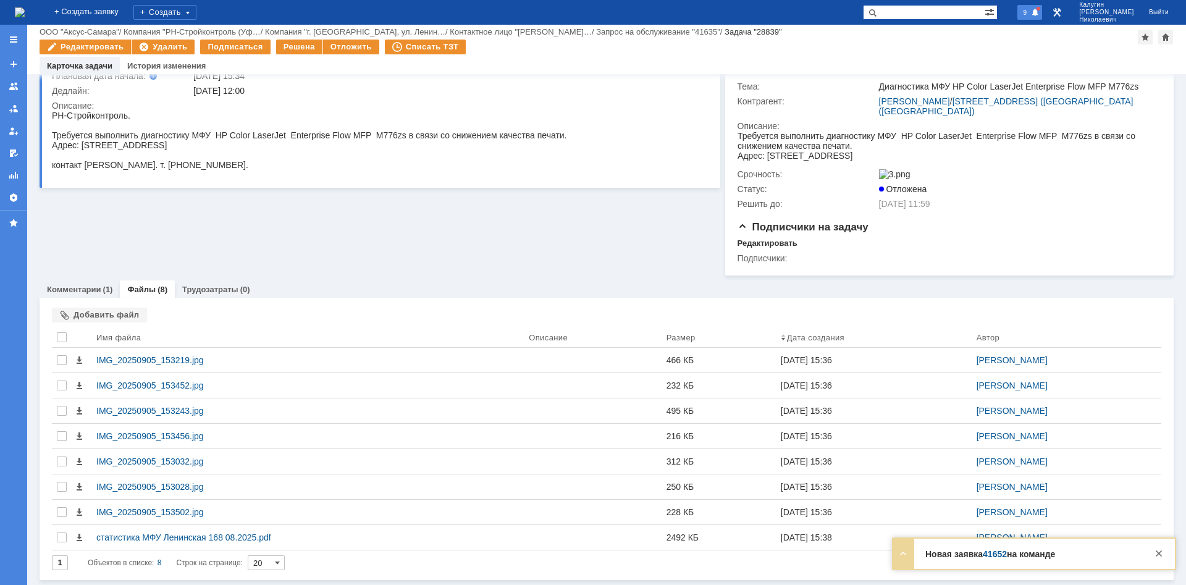
click at [1031, 10] on span "9" at bounding box center [1024, 12] width 11 height 9
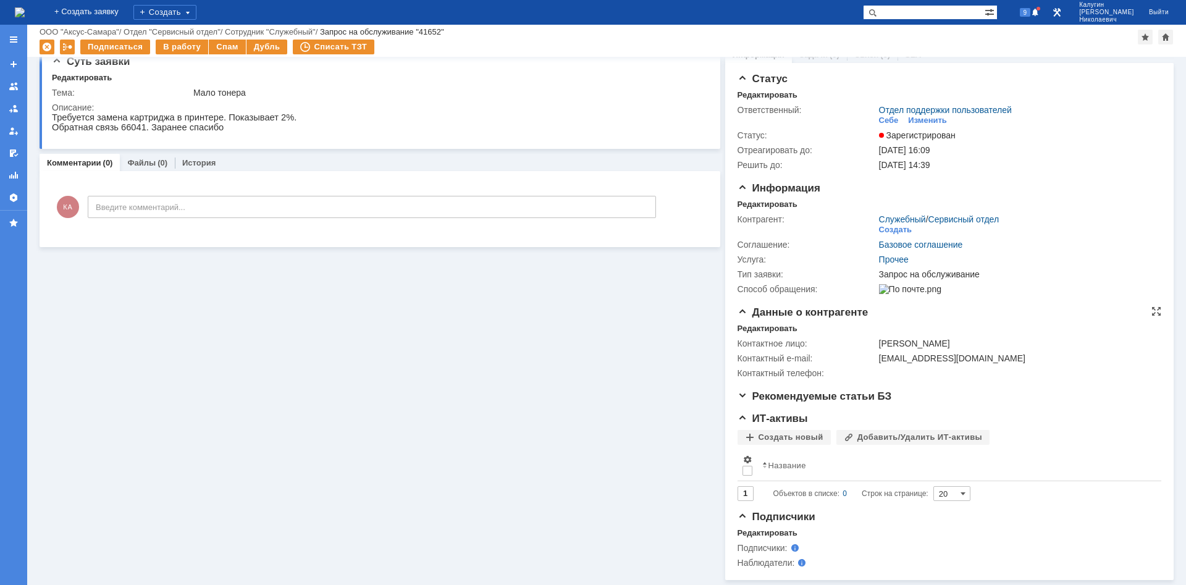
scroll to position [23, 0]
click at [506, 416] on div "Суть заявки Редактировать Тема: Мало тонера Описание: Комментарии (0) Файлы (0)…" at bounding box center [380, 310] width 680 height 539
drag, startPoint x: 951, startPoint y: 359, endPoint x: 985, endPoint y: 357, distance: 34.6
click at [985, 357] on div "[EMAIL_ADDRESS][DOMAIN_NAME]" at bounding box center [1017, 358] width 276 height 10
